Goal: Information Seeking & Learning: Understand process/instructions

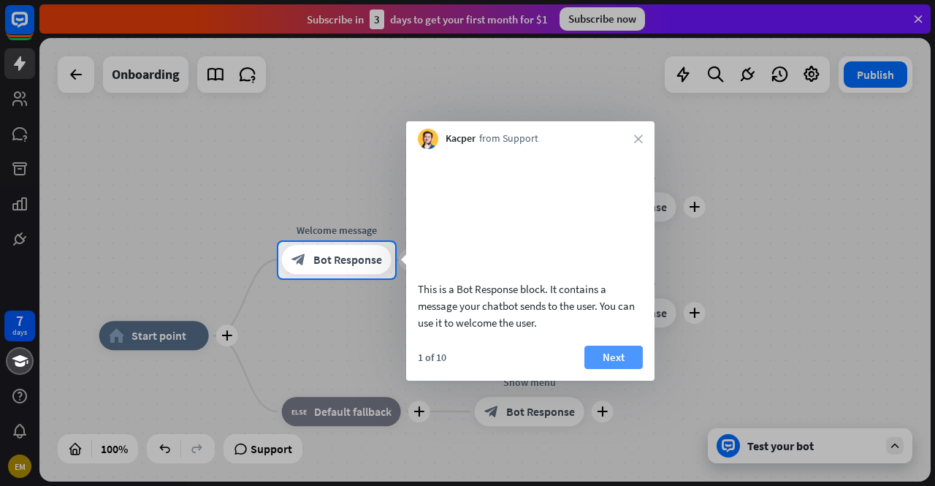
click at [620, 369] on button "Next" at bounding box center [613, 356] width 58 height 23
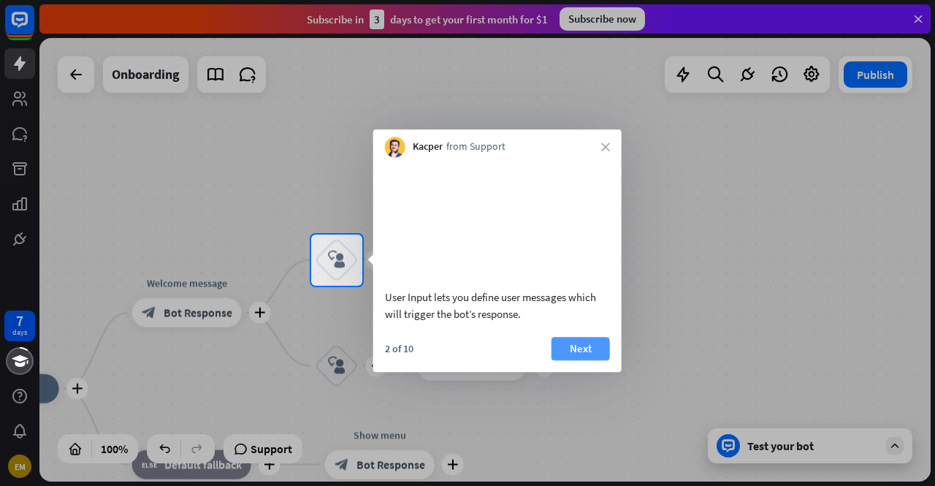
click at [586, 360] on button "Next" at bounding box center [580, 348] width 58 height 23
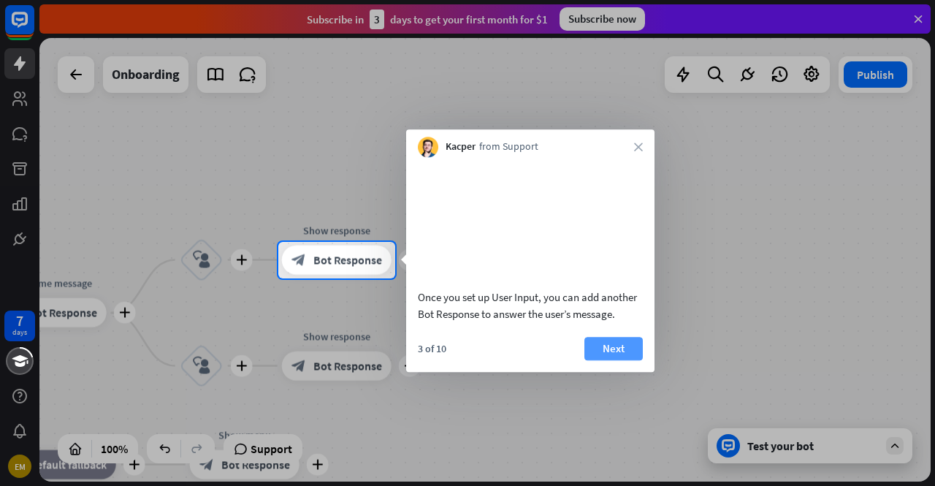
click at [607, 360] on button "Next" at bounding box center [613, 348] width 58 height 23
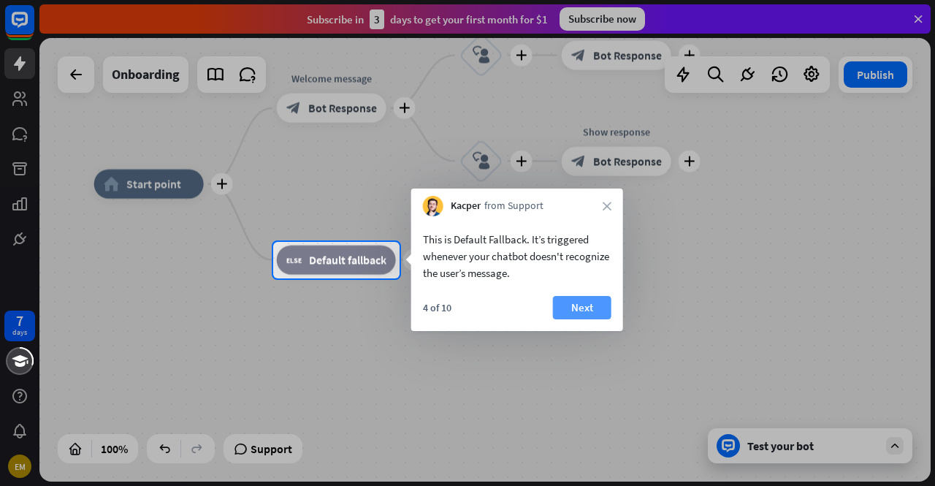
click at [564, 314] on button "Next" at bounding box center [582, 307] width 58 height 23
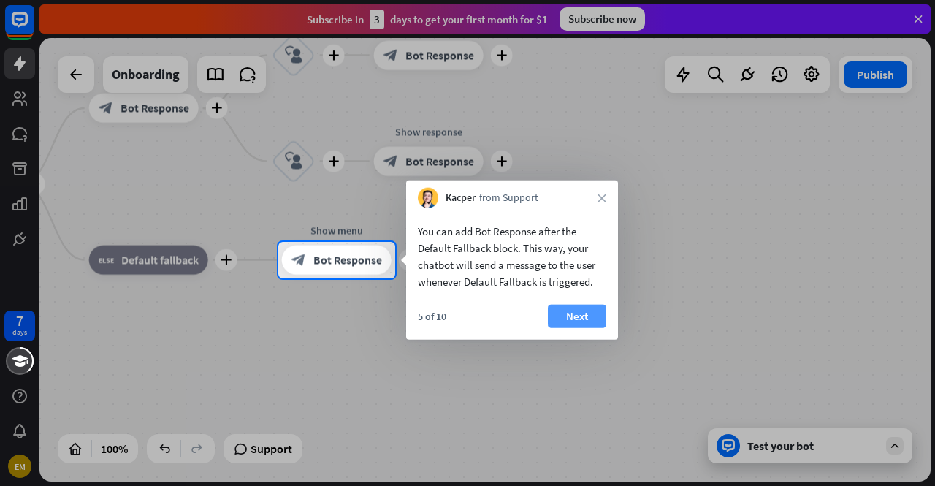
click at [582, 313] on button "Next" at bounding box center [577, 315] width 58 height 23
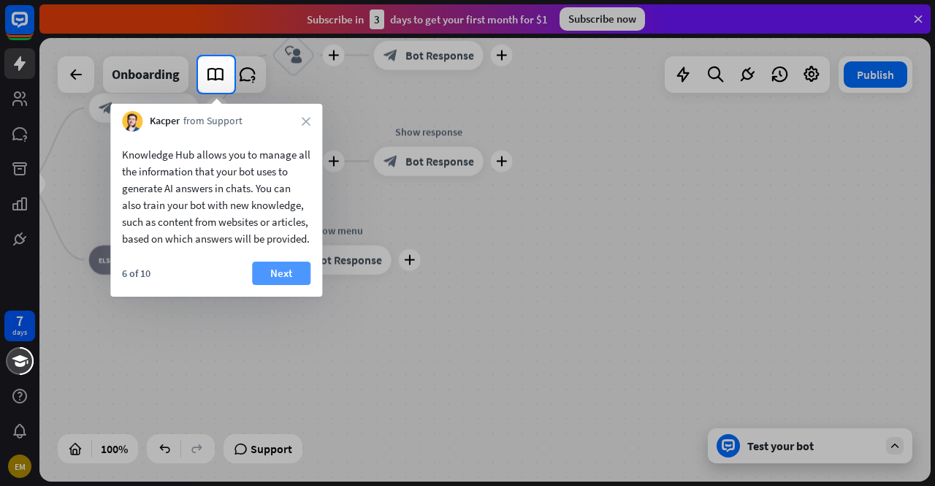
click at [269, 284] on button "Next" at bounding box center [281, 272] width 58 height 23
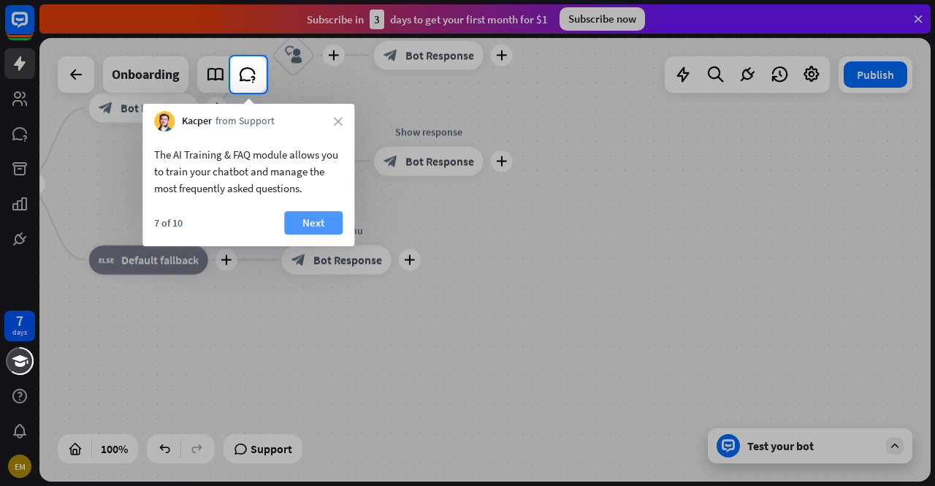
click at [300, 221] on button "Next" at bounding box center [313, 222] width 58 height 23
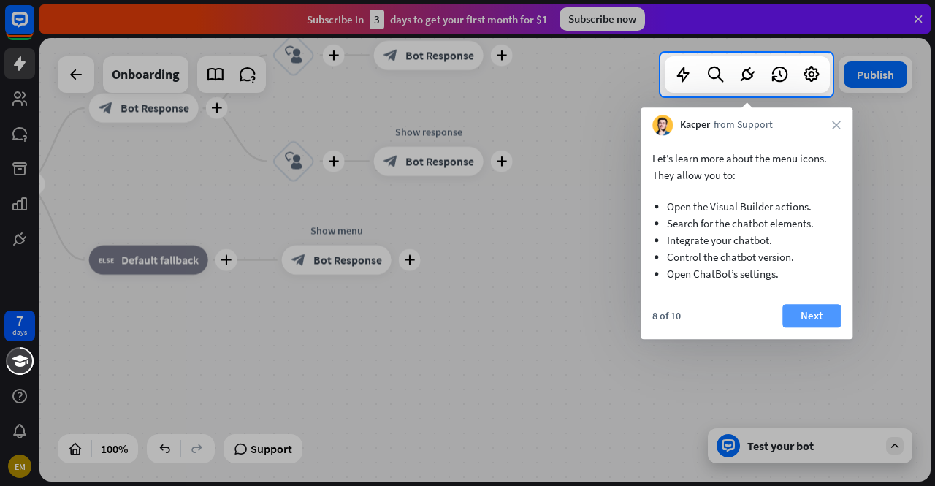
click at [809, 310] on button "Next" at bounding box center [811, 315] width 58 height 23
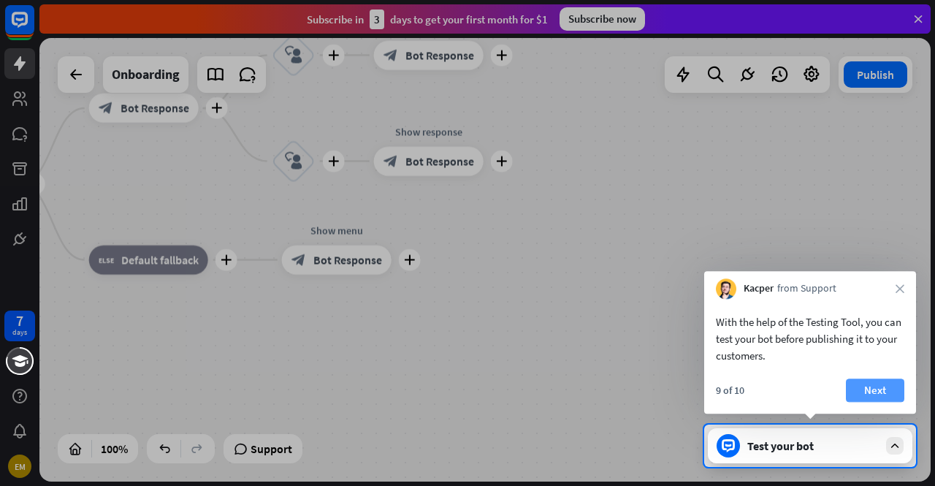
click at [856, 384] on button "Next" at bounding box center [874, 389] width 58 height 23
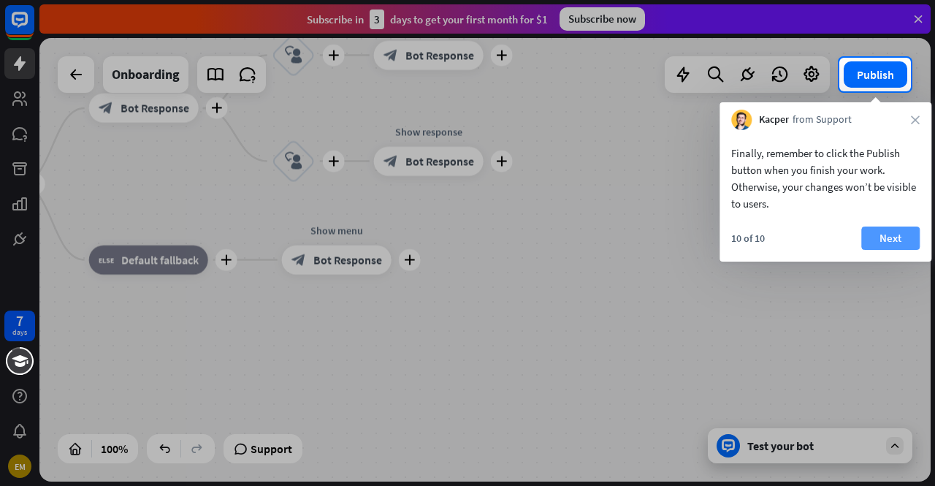
click at [882, 241] on button "Next" at bounding box center [890, 237] width 58 height 23
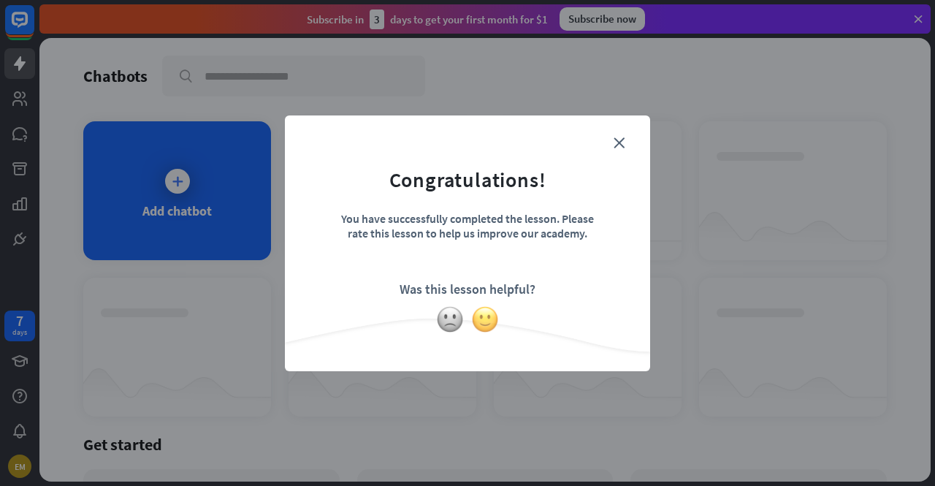
click at [479, 313] on img at bounding box center [485, 319] width 28 height 28
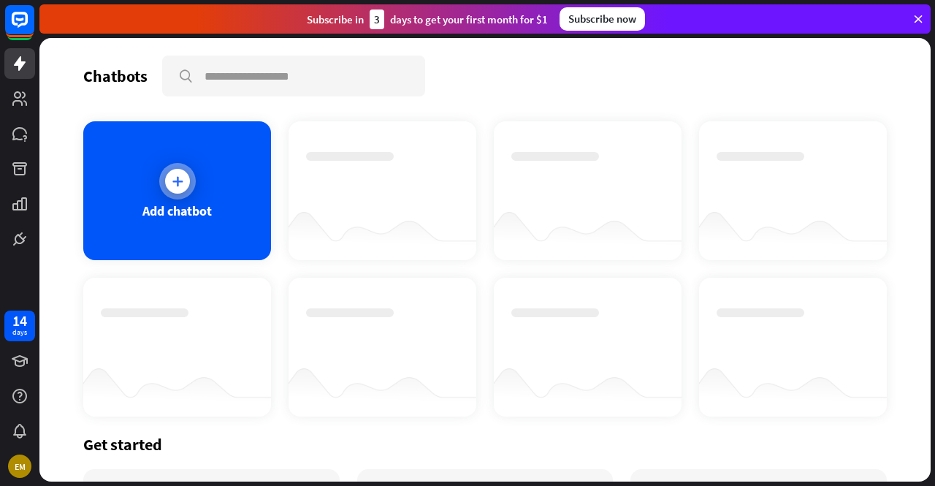
click at [179, 177] on icon at bounding box center [177, 181] width 15 height 15
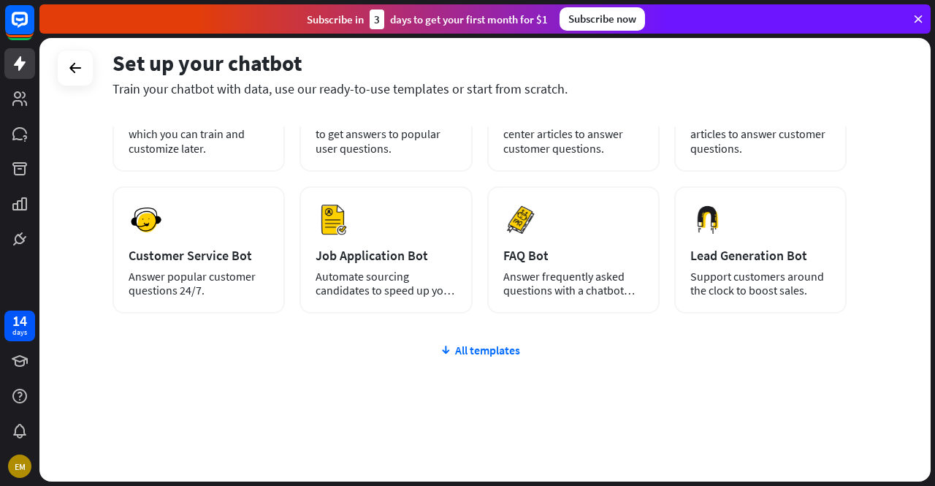
scroll to position [161, 0]
